Goal: Navigation & Orientation: Find specific page/section

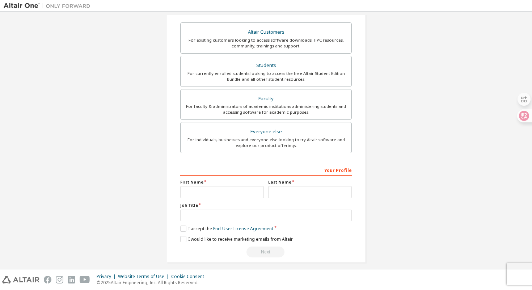
scroll to position [133, 0]
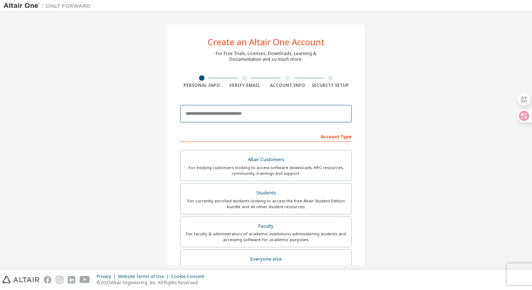
click at [265, 119] on input "email" at bounding box center [266, 113] width 172 height 17
type input "**********"
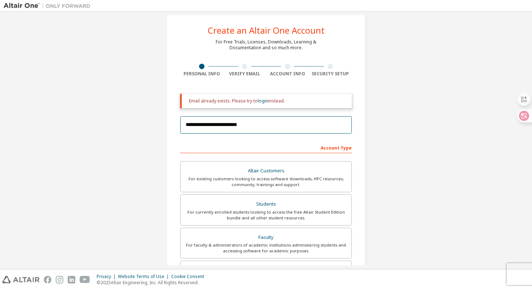
scroll to position [12, 0]
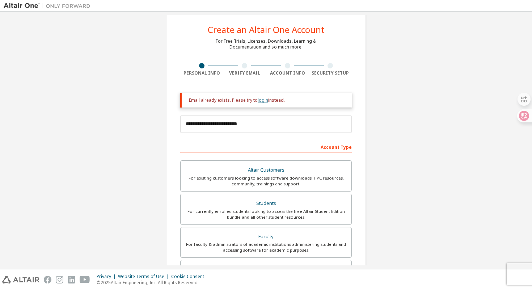
click at [262, 102] on link "login" at bounding box center [263, 100] width 10 height 6
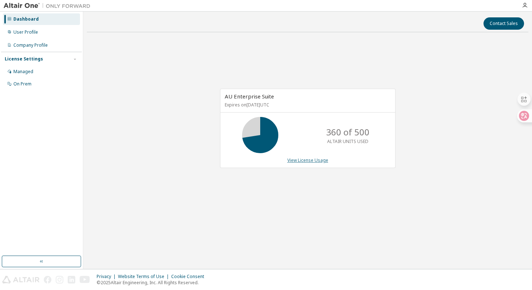
click at [288, 159] on link "View License Usage" at bounding box center [307, 160] width 41 height 6
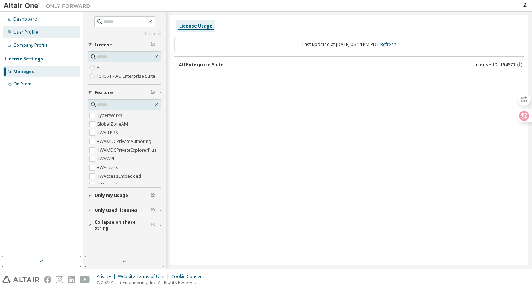
click at [33, 34] on div "User Profile" at bounding box center [25, 32] width 25 height 6
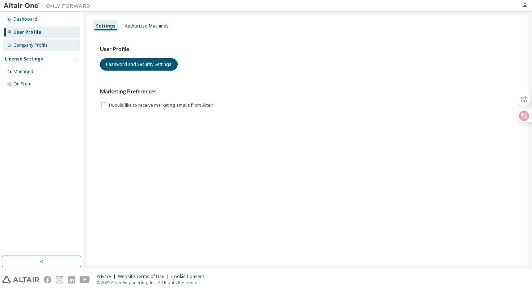
click at [37, 43] on div "Company Profile" at bounding box center [30, 45] width 34 height 6
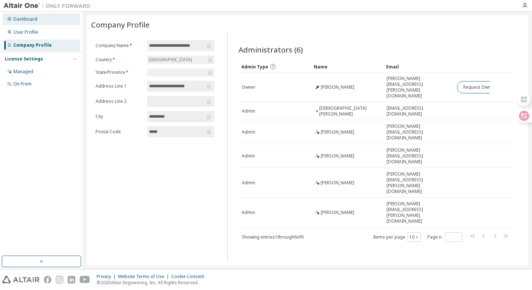
click at [47, 24] on div "Dashboard" at bounding box center [41, 19] width 77 height 12
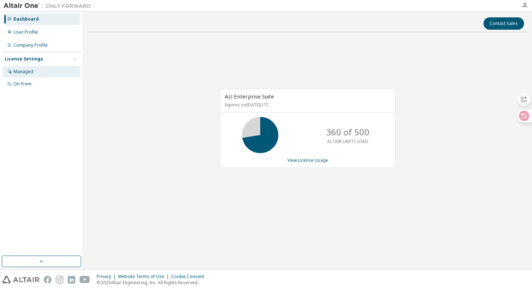
click at [39, 73] on div "Managed" at bounding box center [41, 72] width 77 height 12
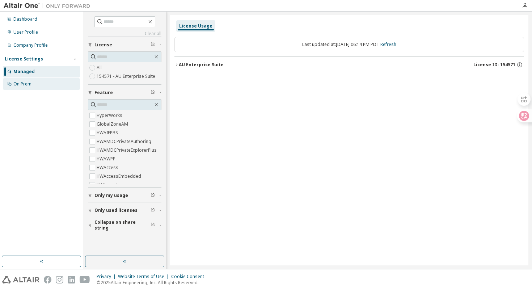
click at [41, 86] on div "On Prem" at bounding box center [41, 84] width 77 height 12
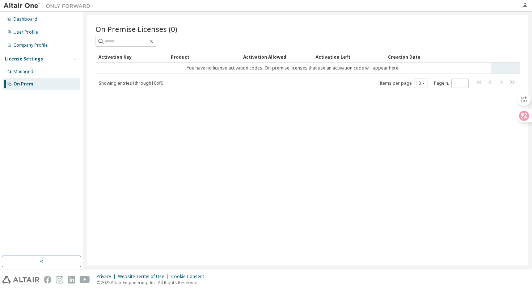
drag, startPoint x: 189, startPoint y: 71, endPoint x: 273, endPoint y: 72, distance: 84.3
click at [268, 72] on td "You have no license activation codes. On-premise licenses that use an activatio…" at bounding box center [293, 68] width 395 height 11
click at [273, 72] on td "You have no license activation codes. On-premise licenses that use an activatio…" at bounding box center [293, 68] width 395 height 11
click at [35, 29] on div "User Profile" at bounding box center [41, 32] width 77 height 12
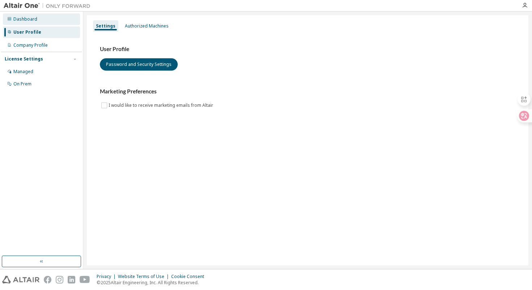
click at [36, 20] on div "Dashboard" at bounding box center [41, 19] width 77 height 12
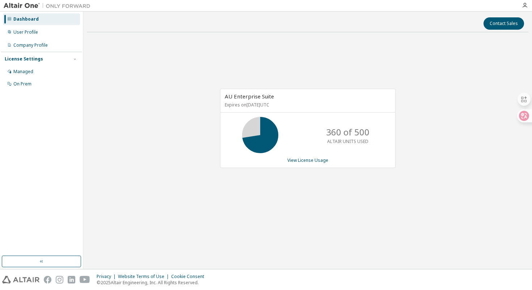
click at [252, 103] on p "Expires on October 13, 2025 UTC" at bounding box center [307, 105] width 164 height 6
click at [346, 143] on p "ALTAIR UNITS USED" at bounding box center [347, 141] width 41 height 6
click at [30, 271] on div "Privacy Website Terms of Use Cookie Consent © 2025 Altair Engineering, Inc. All…" at bounding box center [266, 279] width 532 height 21
click at [31, 268] on div "Dashboard User Profile Company Profile License Settings Managed On Prem" at bounding box center [41, 140] width 83 height 257
click at [31, 263] on button "button" at bounding box center [41, 261] width 79 height 12
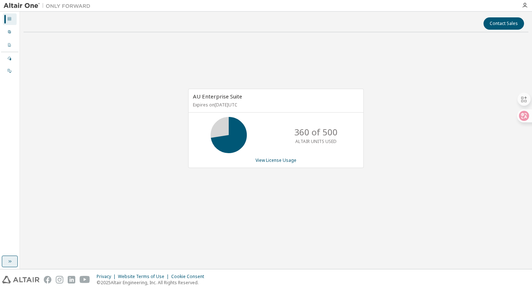
click at [10, 261] on icon "button" at bounding box center [10, 261] width 6 height 6
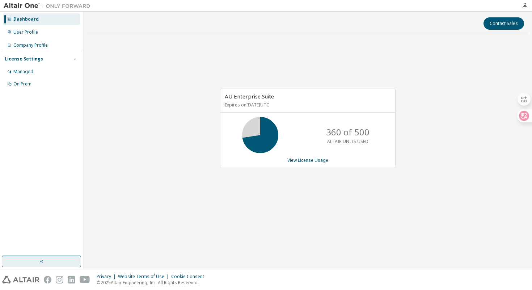
click at [24, 5] on img at bounding box center [49, 5] width 90 height 7
click at [16, 39] on div "Company Profile" at bounding box center [41, 45] width 77 height 12
